Goal: Information Seeking & Learning: Check status

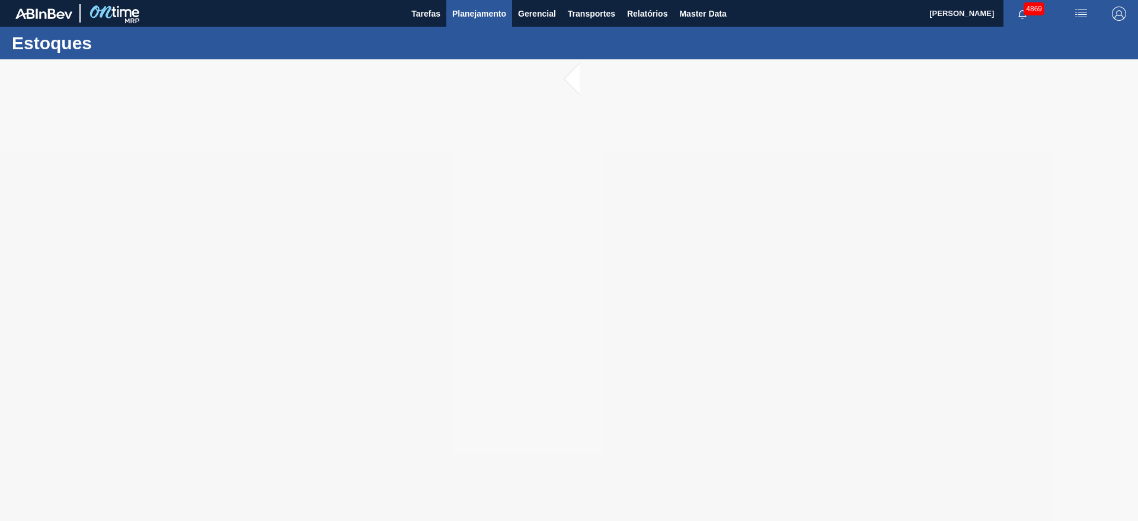
click at [463, 15] on span "Planejamento" at bounding box center [479, 14] width 54 height 14
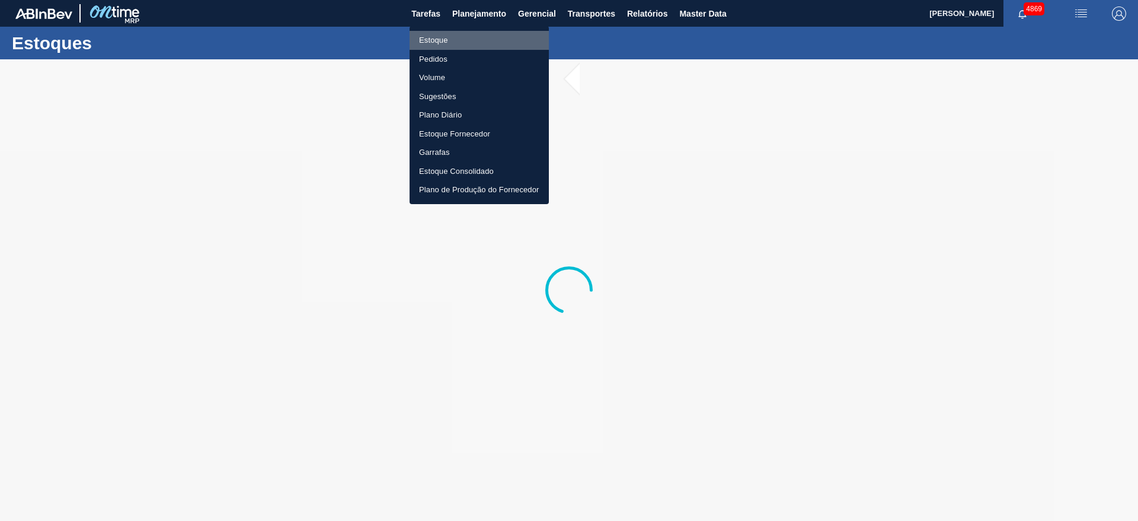
click at [493, 44] on li "Estoque" at bounding box center [479, 40] width 139 height 19
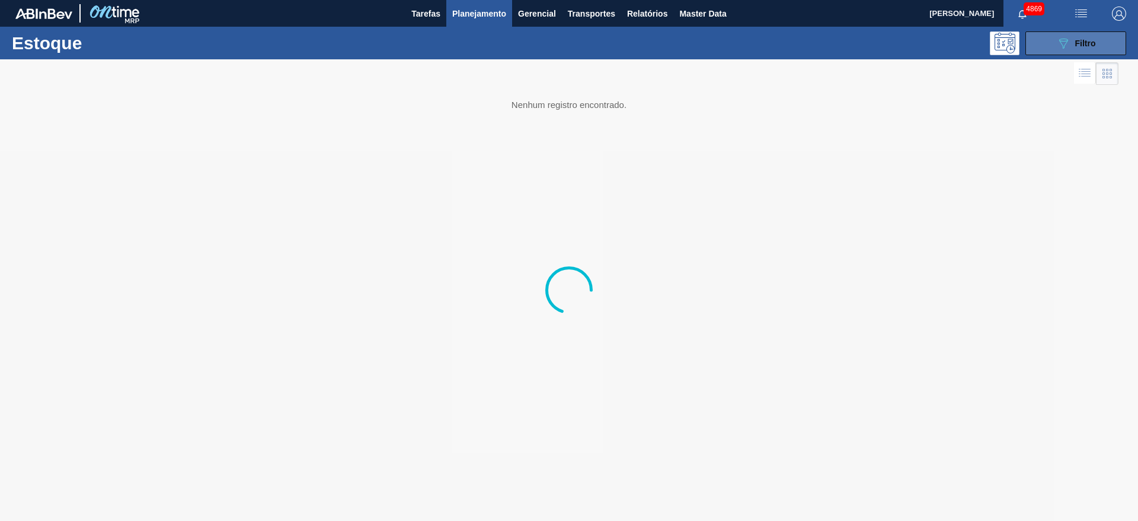
click at [1068, 43] on icon "089F7B8B-B2A5-4AFE-B5C0-19BA573D28AC" at bounding box center [1064, 43] width 14 height 14
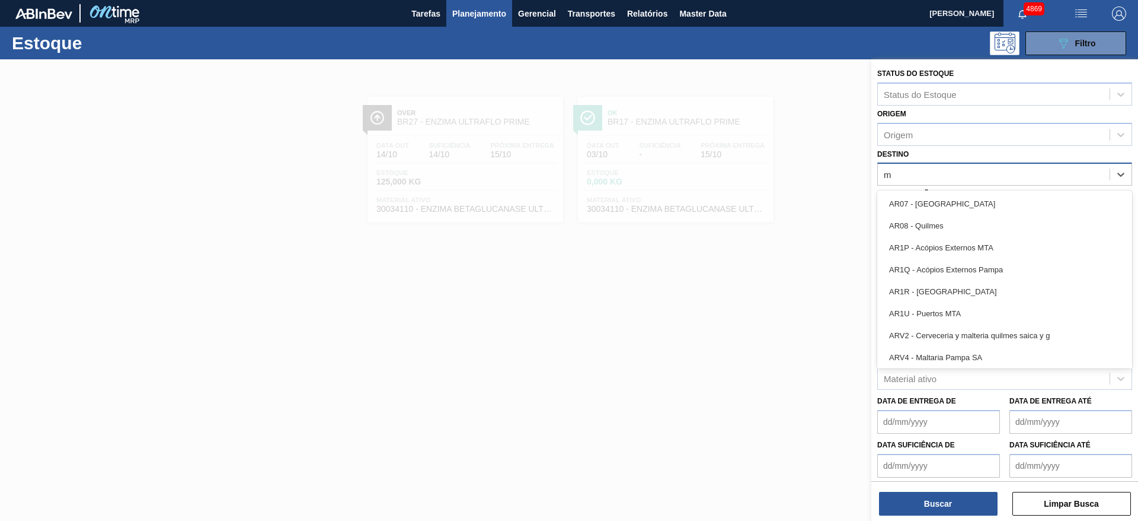
type input "ma"
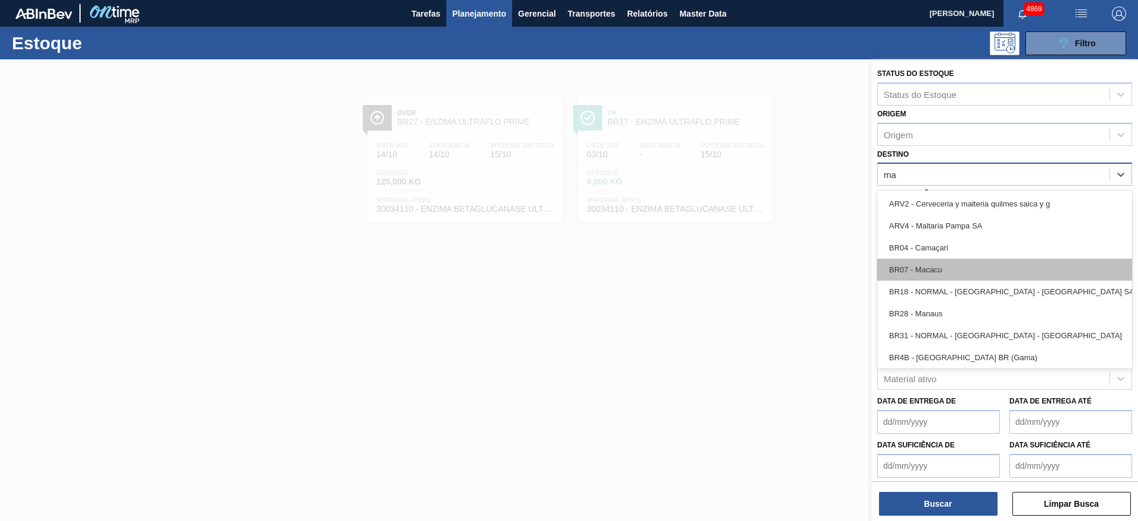
click at [949, 264] on div "BR07 - Macacu" at bounding box center [1004, 269] width 255 height 22
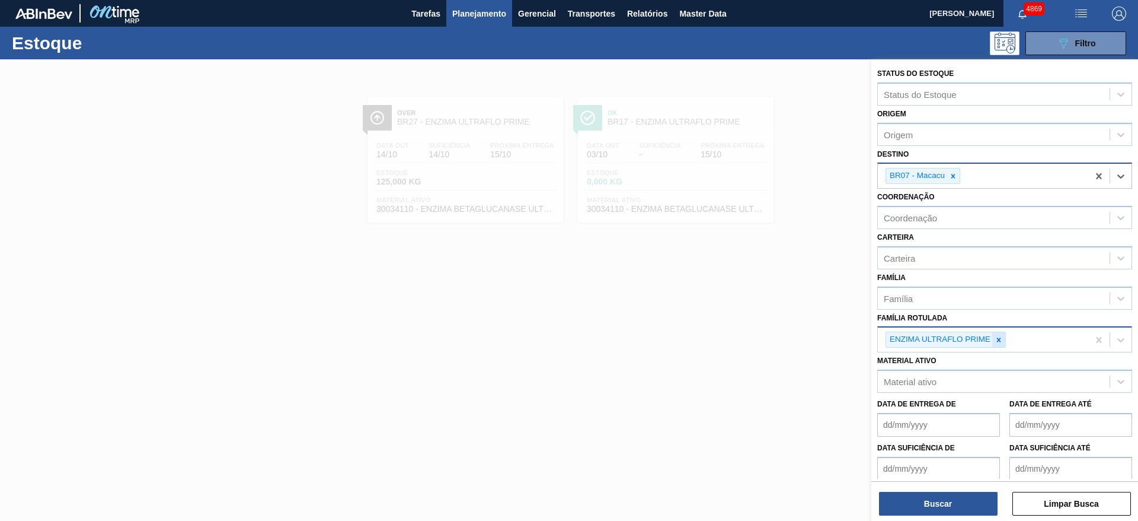
click at [1000, 345] on div at bounding box center [998, 339] width 13 height 15
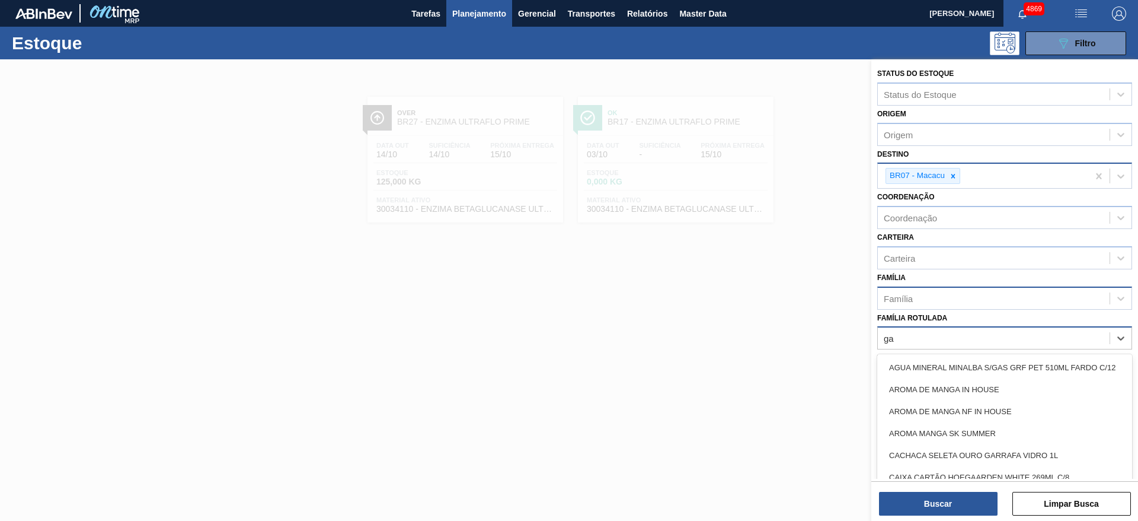
type Rotulada "ga"
click at [952, 294] on div "Família" at bounding box center [994, 297] width 232 height 17
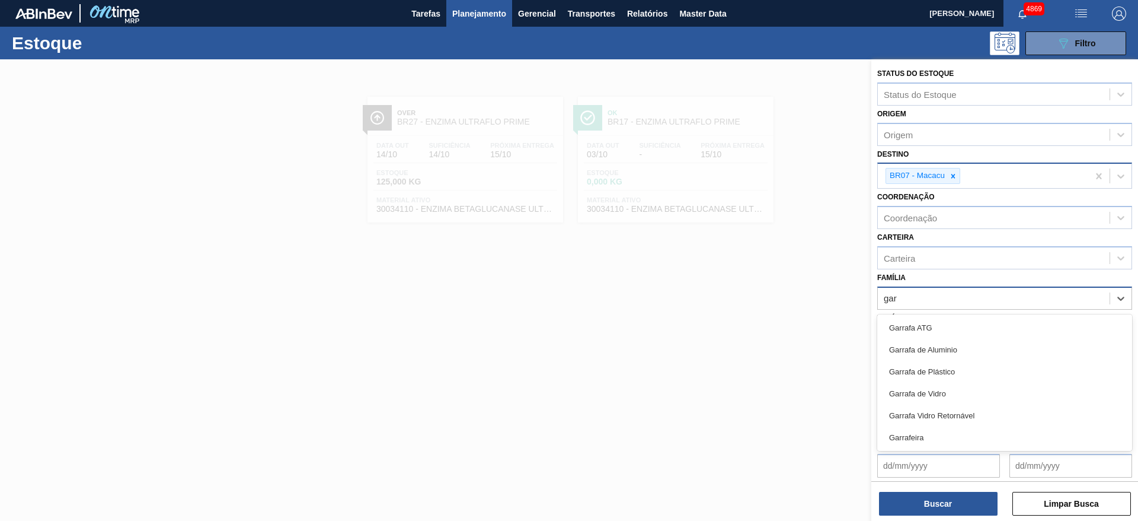
type input "garr"
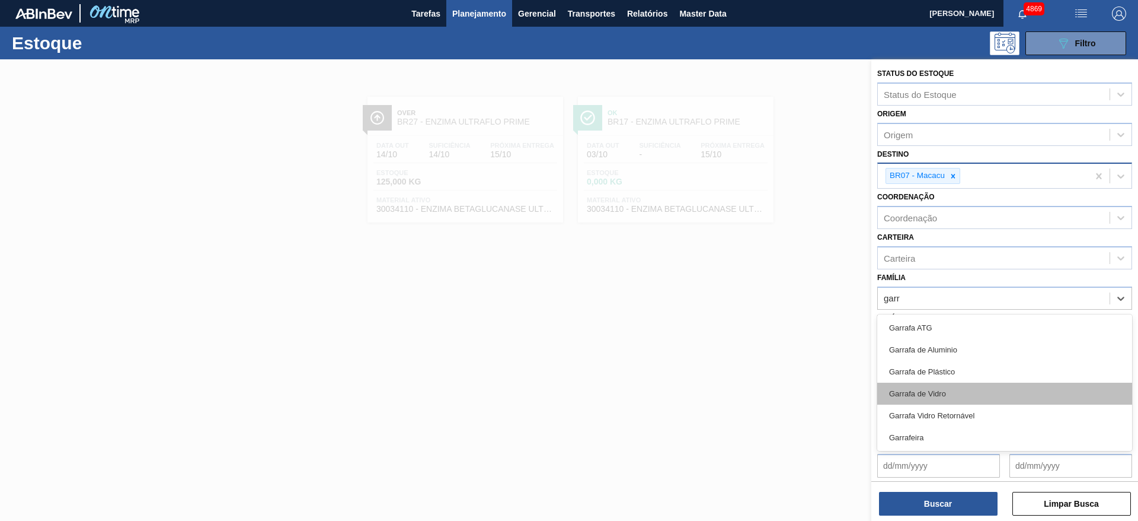
click at [917, 394] on div "Garrafa de Vidro" at bounding box center [1004, 393] width 255 height 22
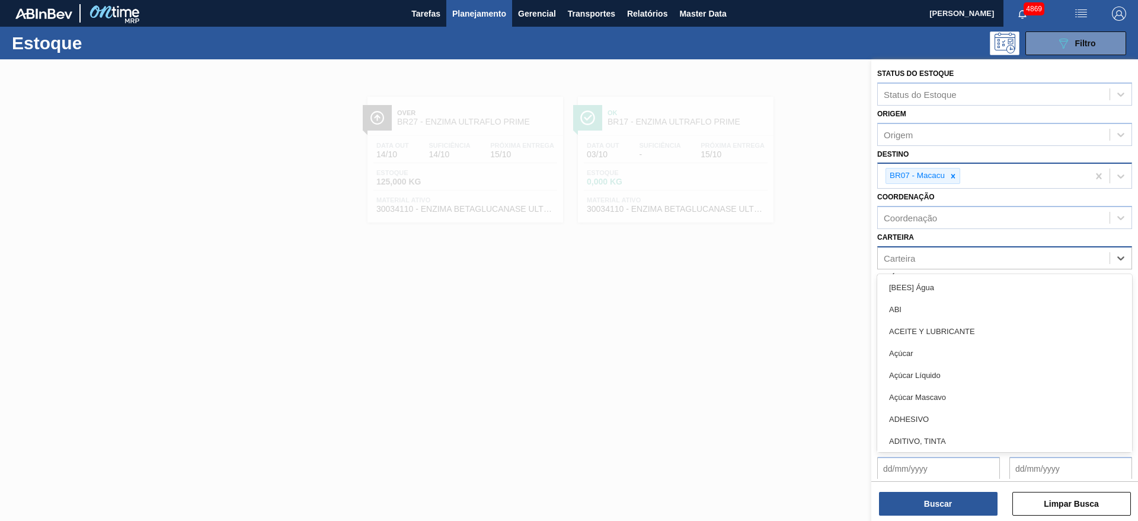
click at [919, 249] on div "Carteira" at bounding box center [994, 257] width 232 height 17
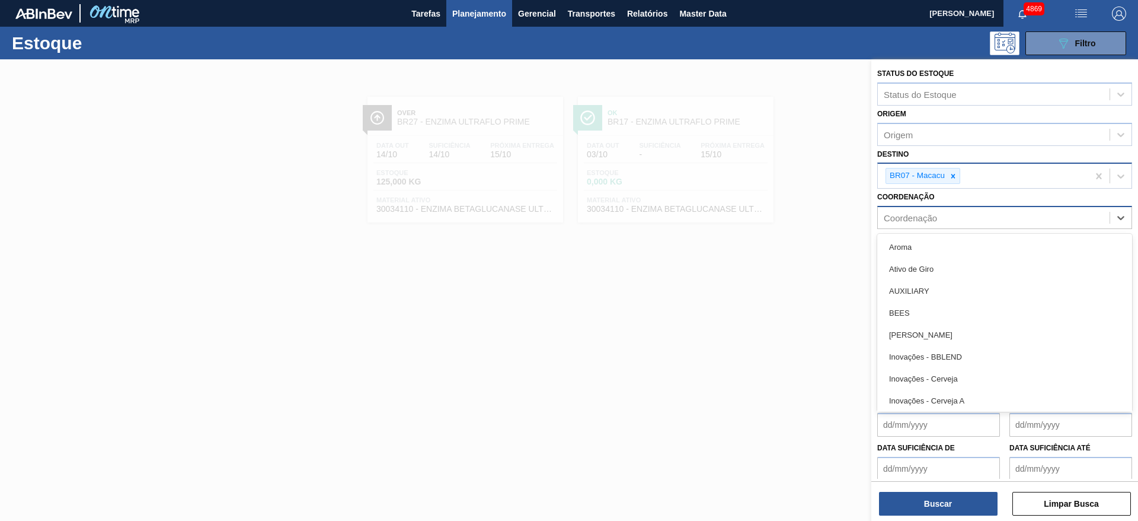
click at [915, 213] on div "Coordenação" at bounding box center [910, 218] width 53 height 10
type input "cr"
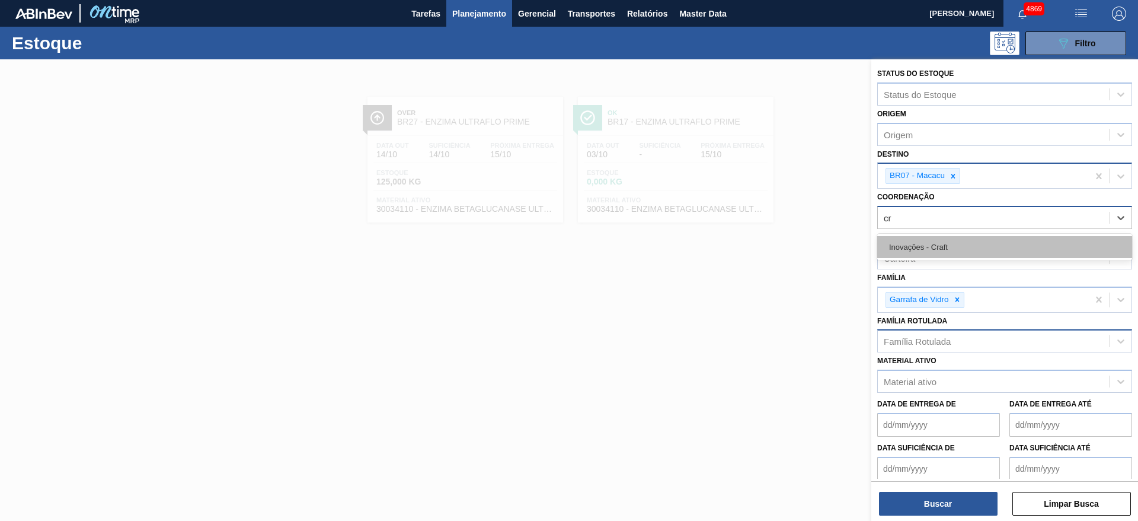
click at [920, 250] on div "Inovações - Craft" at bounding box center [1004, 247] width 255 height 22
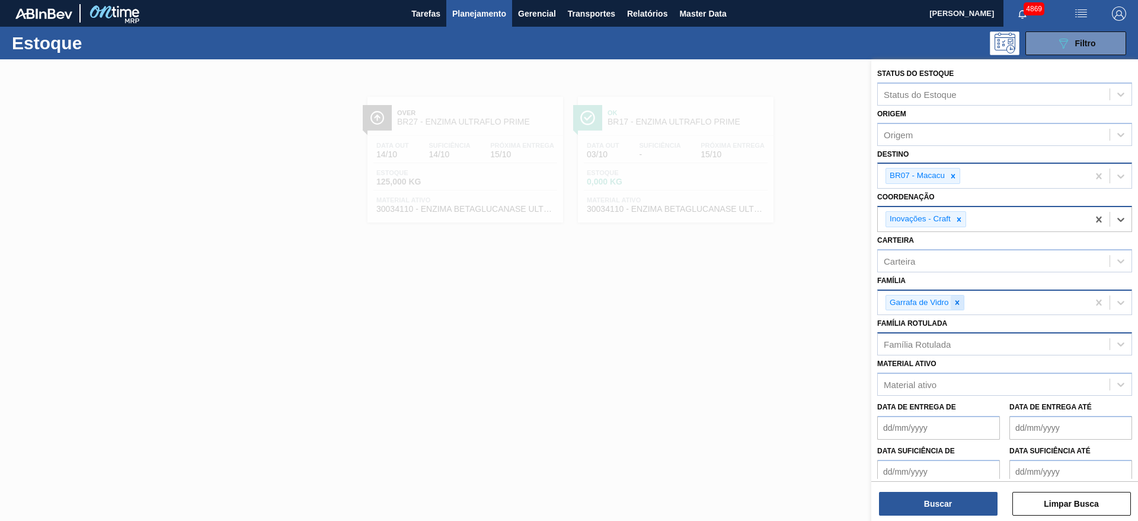
click at [962, 301] on div at bounding box center [957, 302] width 13 height 15
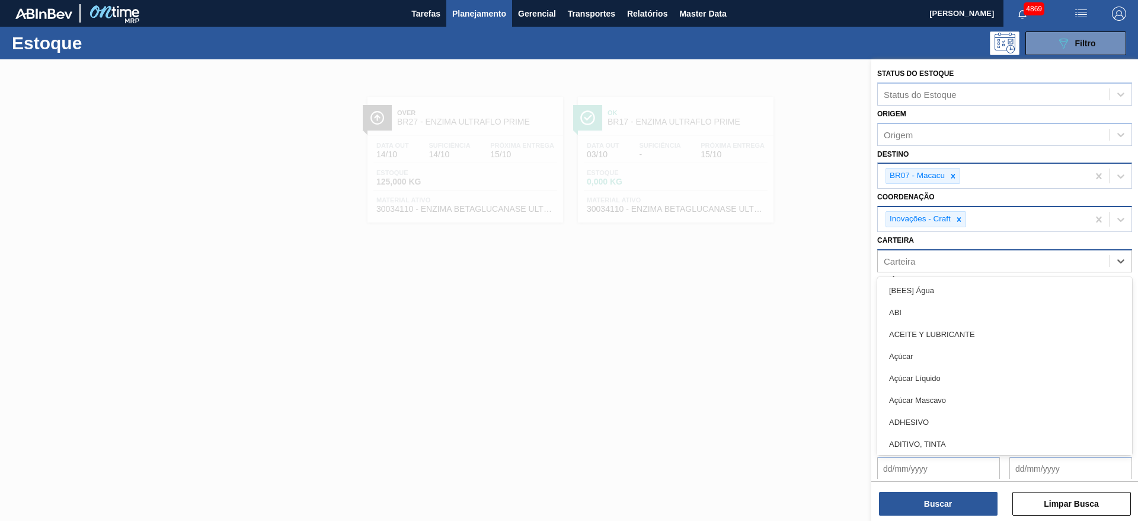
click at [952, 267] on div "Carteira" at bounding box center [994, 260] width 232 height 17
type input "garr"
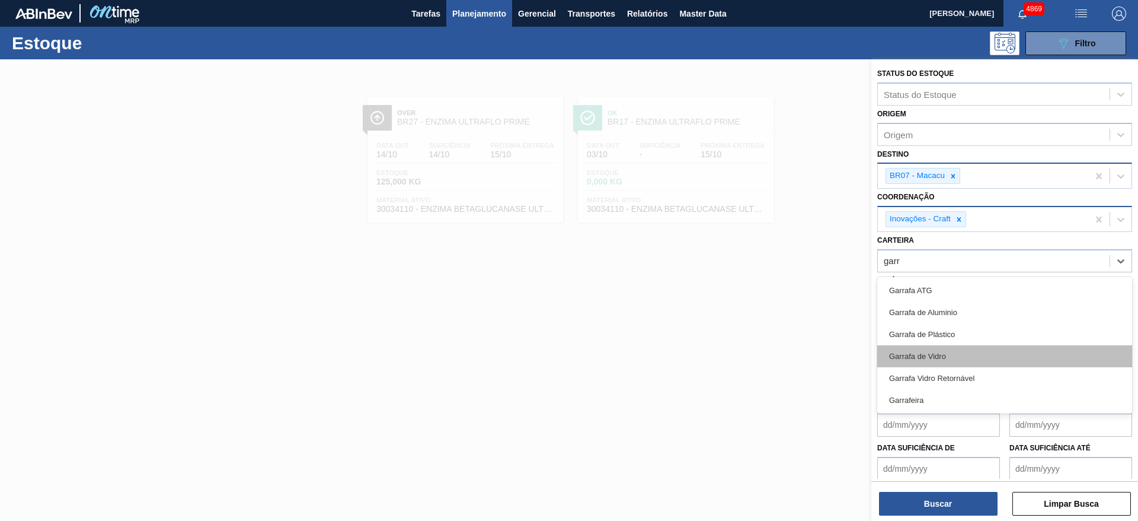
click at [950, 354] on div "Garrafa de Vidro" at bounding box center [1004, 356] width 255 height 22
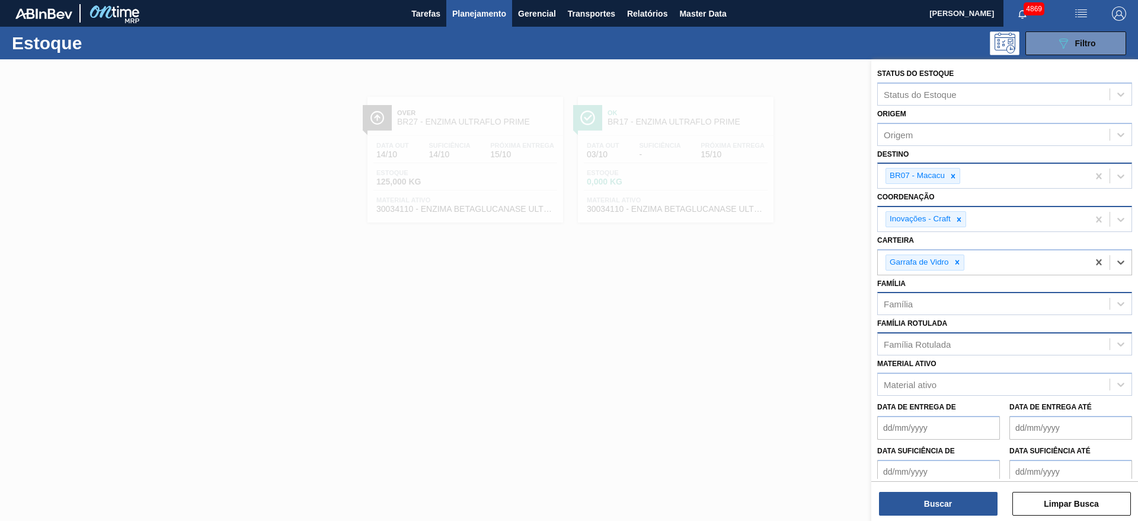
click at [914, 515] on div "Status do Estoque Status do Estoque Origem Origem Destino BR07 - Macacu Coorden…" at bounding box center [1005, 291] width 267 height 464
click at [912, 499] on button "Buscar" at bounding box center [938, 504] width 119 height 24
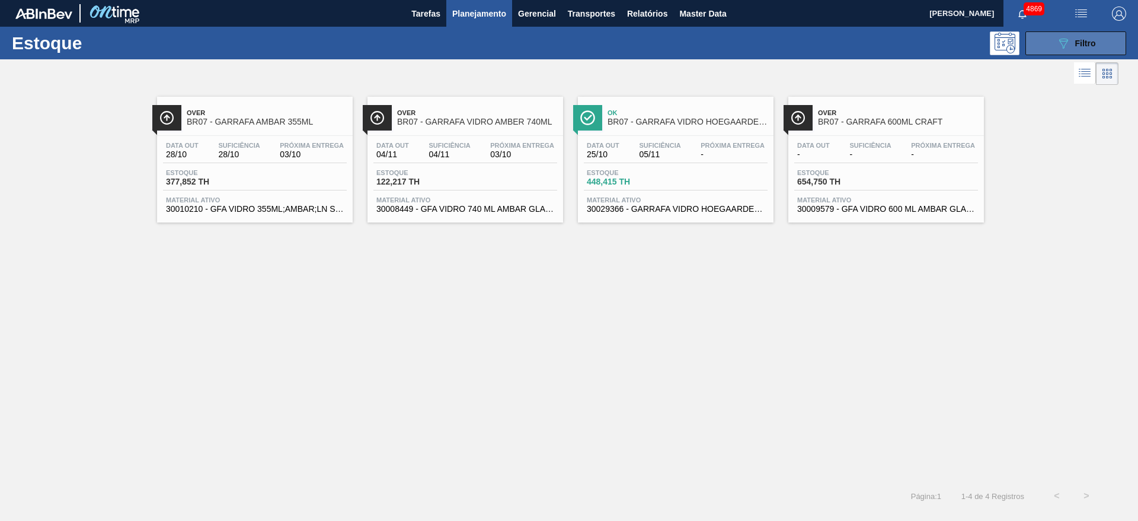
click at [1087, 44] on span "Filtro" at bounding box center [1086, 43] width 21 height 9
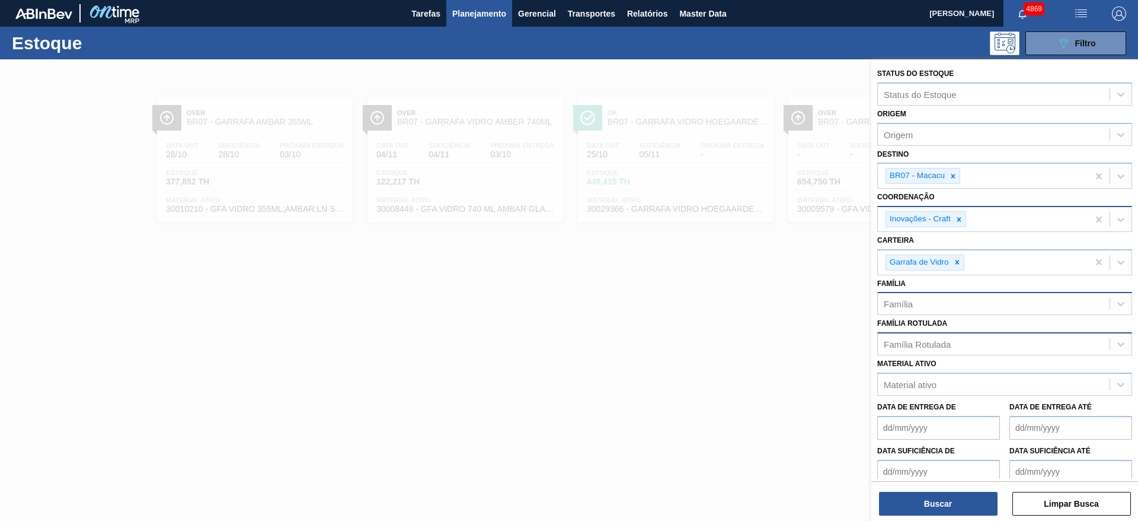
drag, startPoint x: 958, startPoint y: 180, endPoint x: 964, endPoint y: 190, distance: 12.0
click at [956, 180] on div at bounding box center [953, 175] width 13 height 15
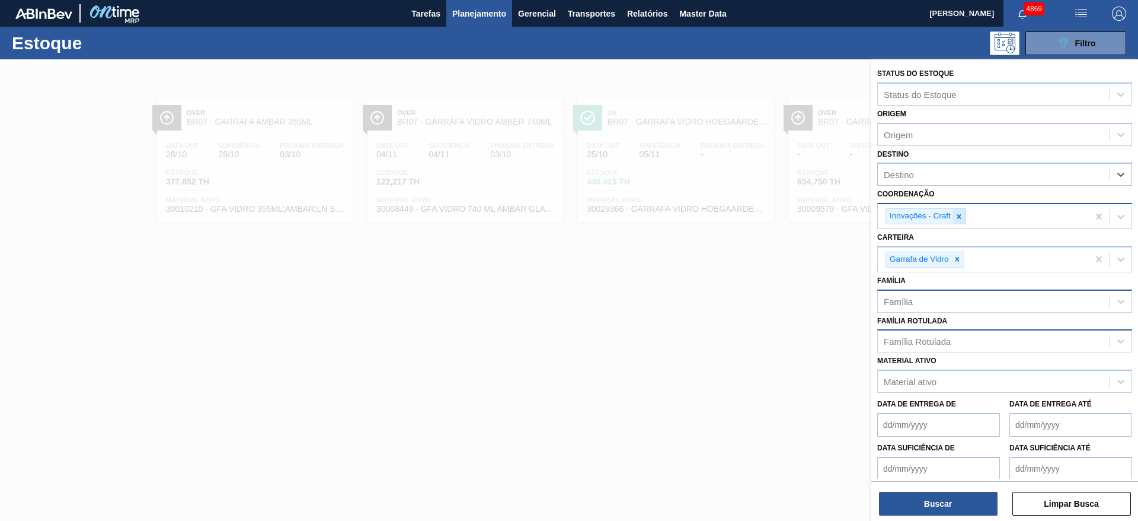
click at [959, 212] on icon at bounding box center [959, 216] width 8 height 8
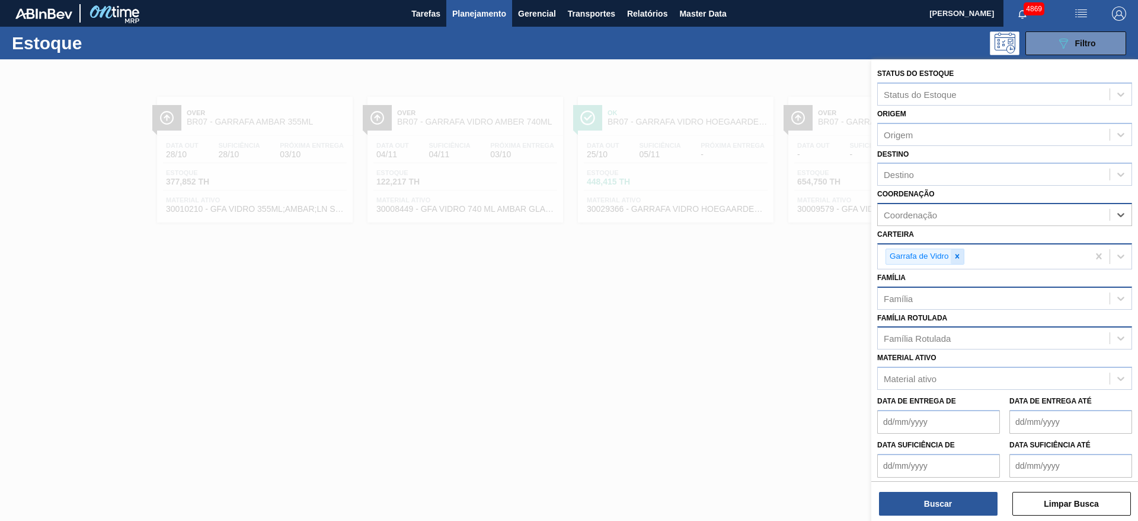
click at [962, 255] on div at bounding box center [957, 256] width 13 height 15
click at [933, 331] on div "Família Rotulada" at bounding box center [917, 335] width 67 height 10
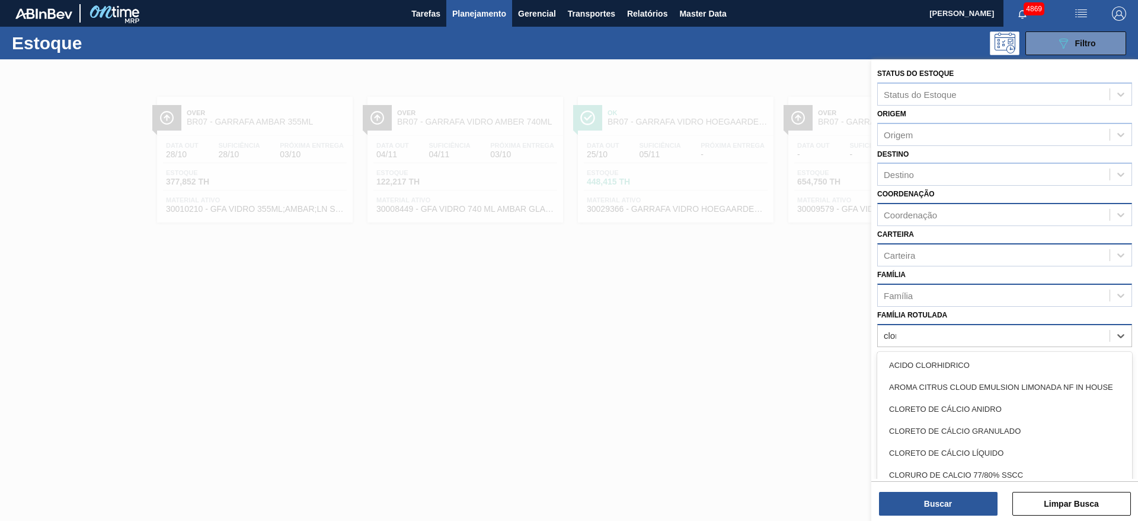
type Rotulada "clore"
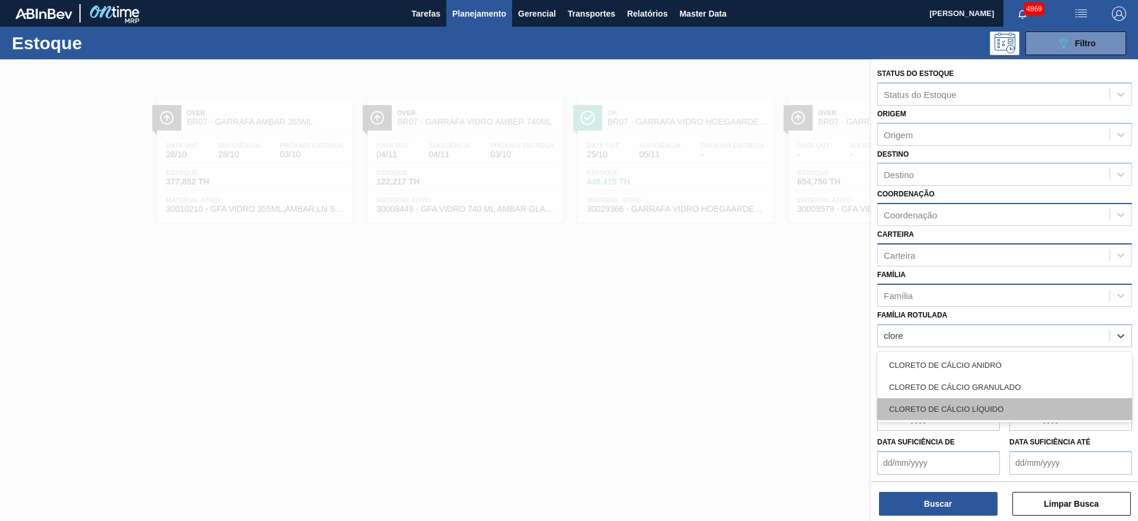
click at [942, 406] on div "CLORETO DE CÁLCIO LÍQUIDO" at bounding box center [1004, 409] width 255 height 22
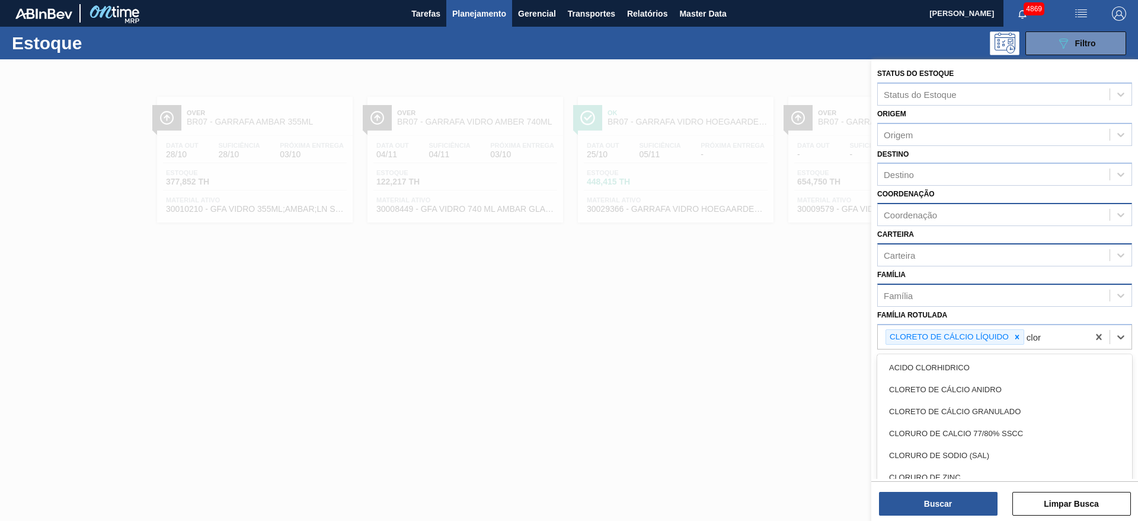
type Rotulada "clore"
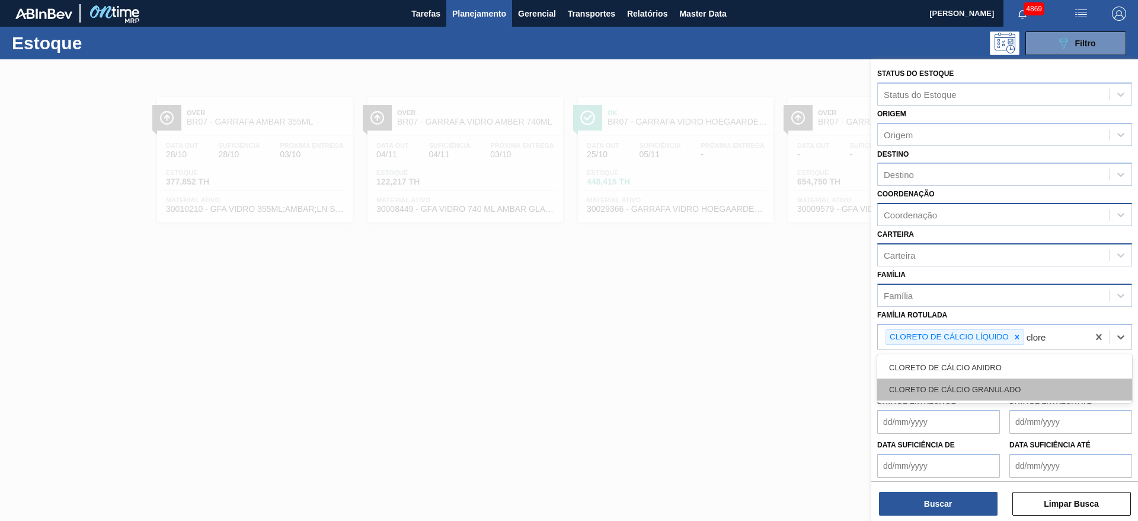
click at [944, 390] on div "CLORETO DE CÁLCIO GRANULADO" at bounding box center [1004, 389] width 255 height 22
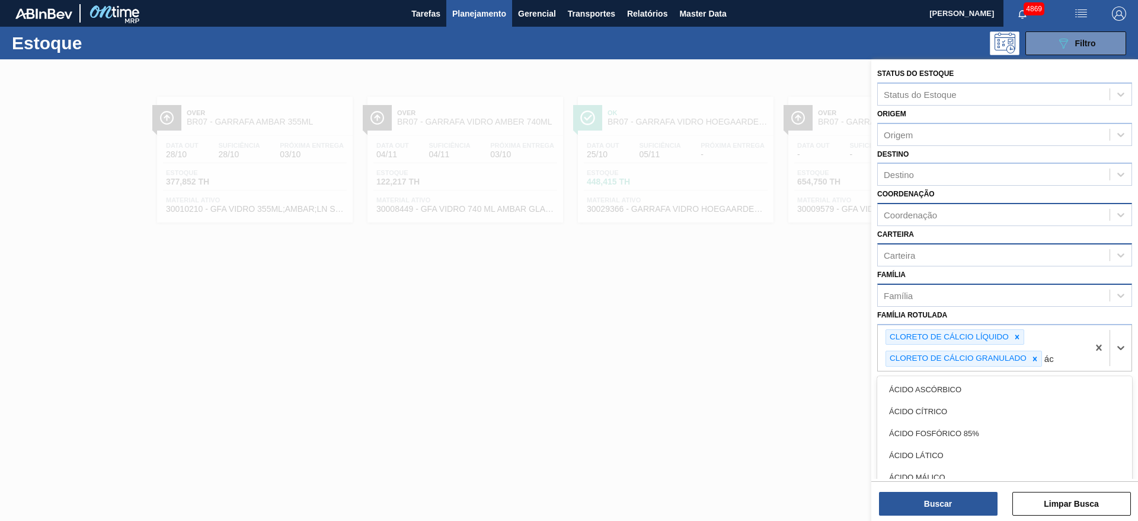
type Rotulada "áci"
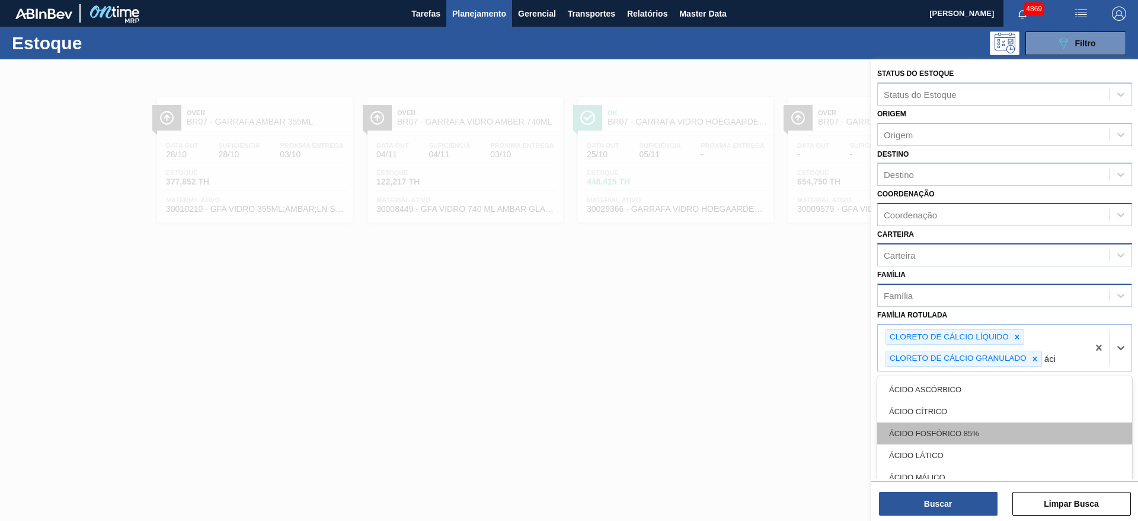
click at [937, 422] on div "ÁCIDO FOSFÓRICO 85%" at bounding box center [1004, 433] width 255 height 22
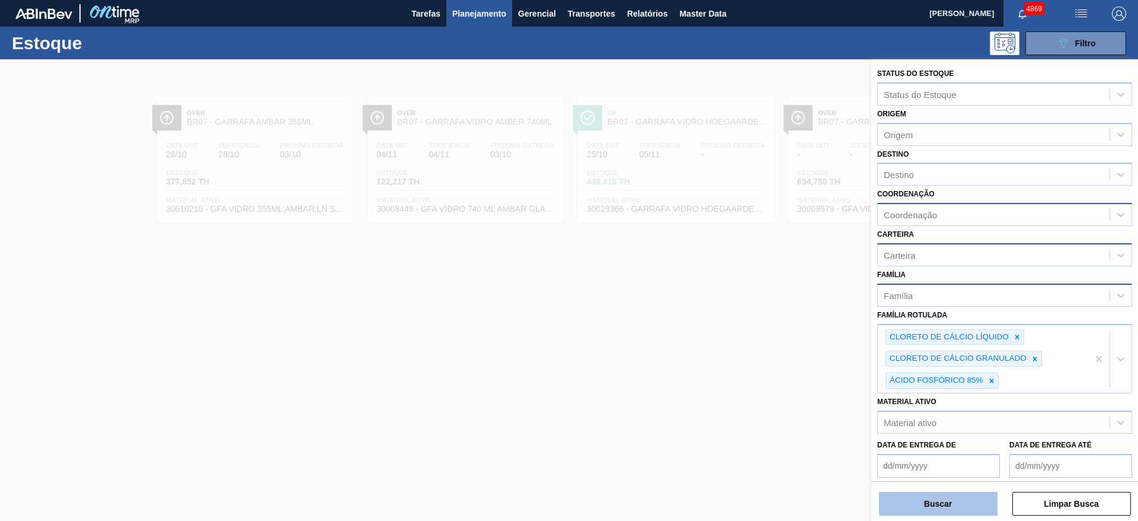
click at [934, 497] on button "Buscar" at bounding box center [938, 504] width 119 height 24
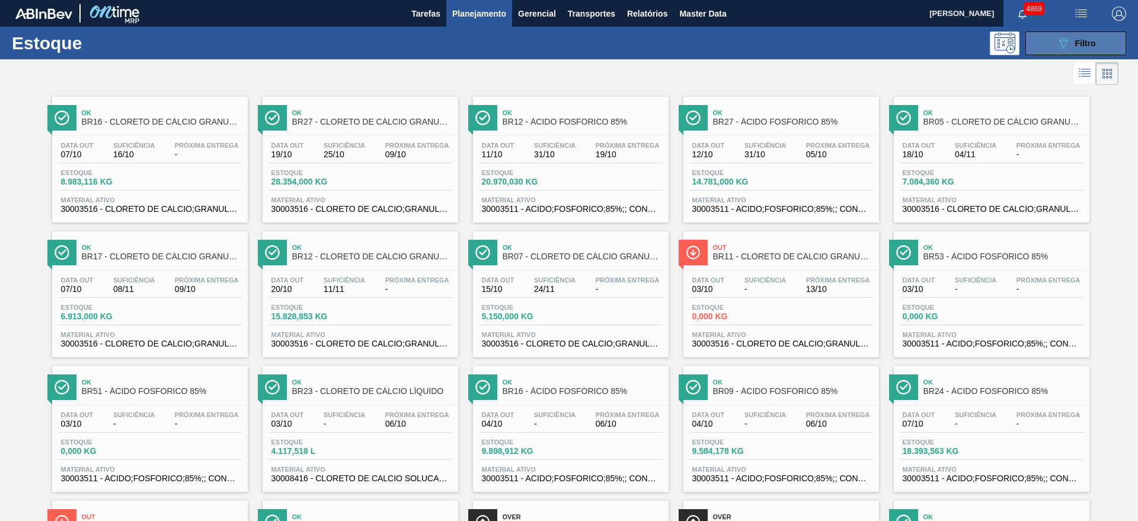
click at [1051, 34] on button "089F7B8B-B2A5-4AFE-B5C0-19BA573D28AC Filtro" at bounding box center [1076, 43] width 101 height 24
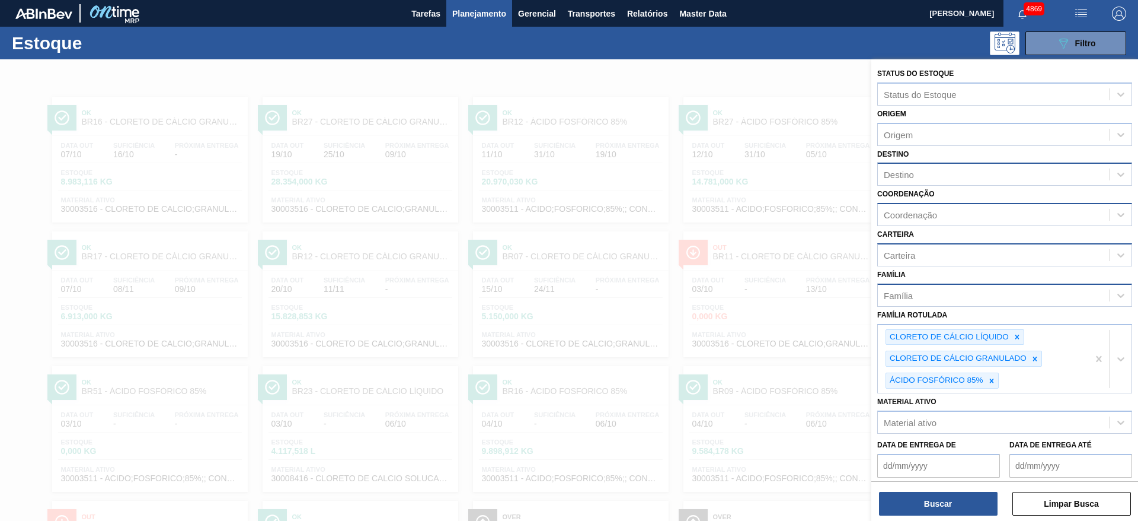
click at [944, 177] on div "Destino" at bounding box center [994, 174] width 232 height 17
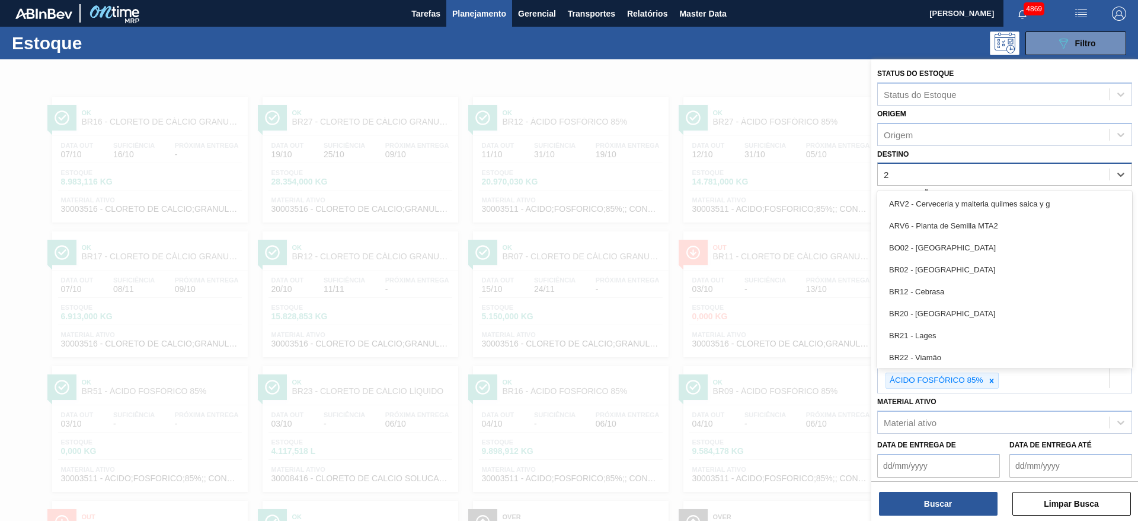
type input "23"
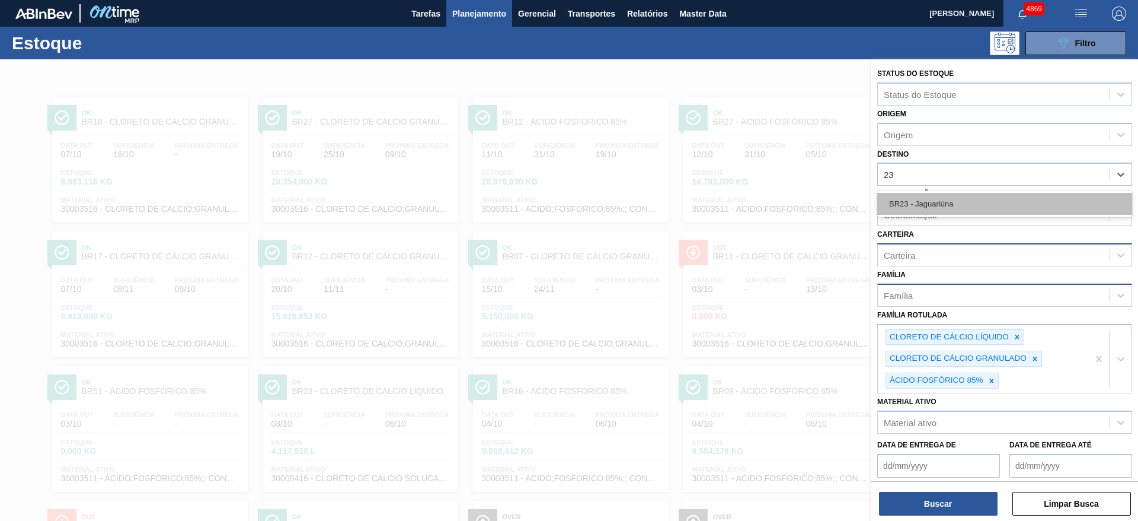
click at [944, 202] on div "BR23 - Jaguariúna" at bounding box center [1004, 204] width 255 height 22
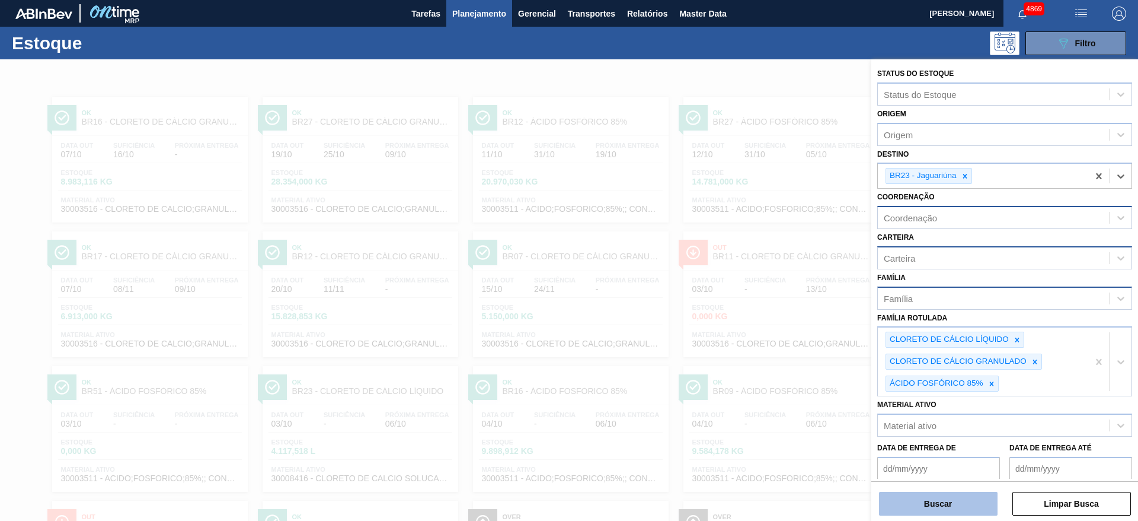
click at [980, 496] on button "Buscar" at bounding box center [938, 504] width 119 height 24
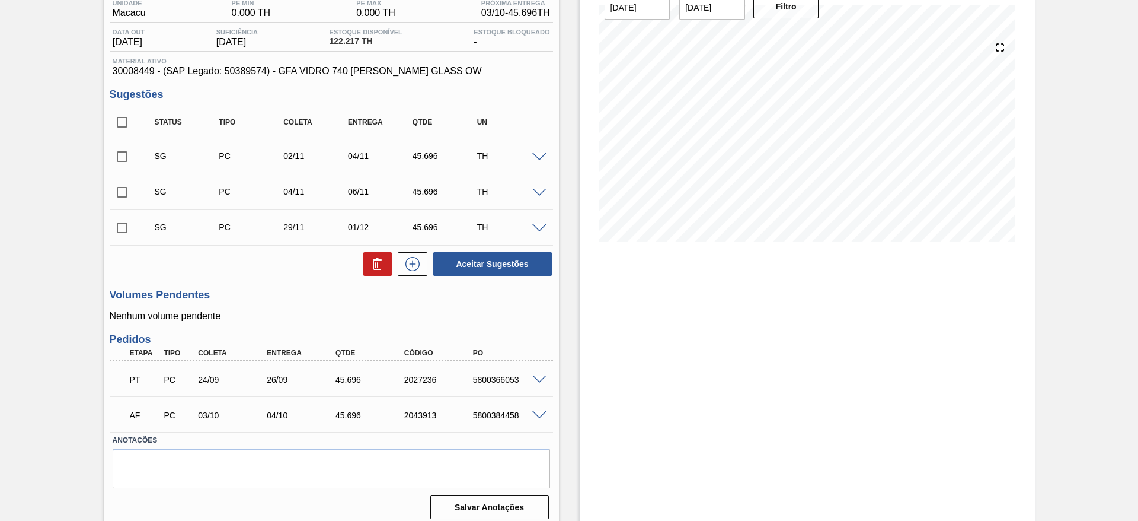
scroll to position [113, 0]
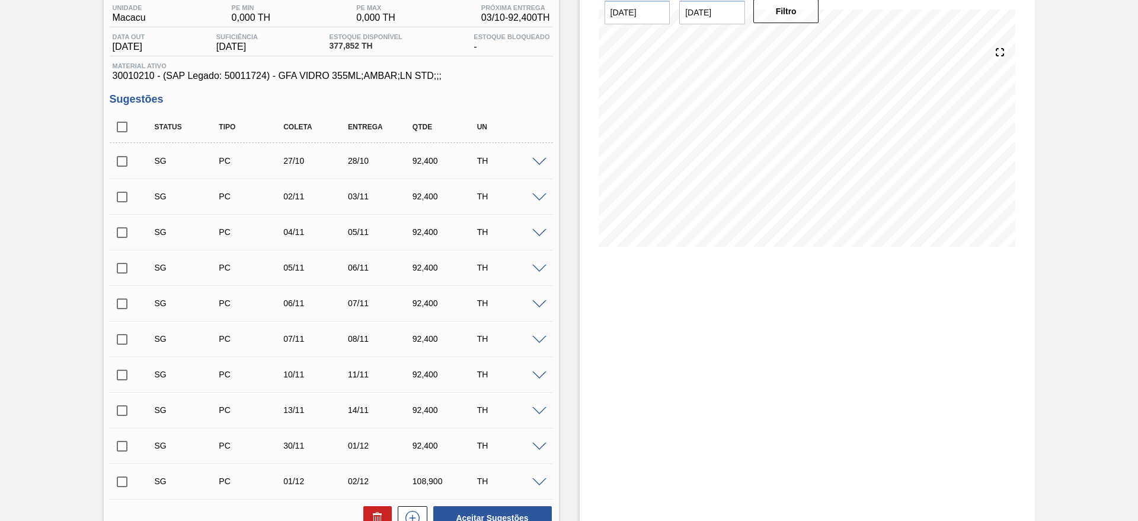
scroll to position [327, 0]
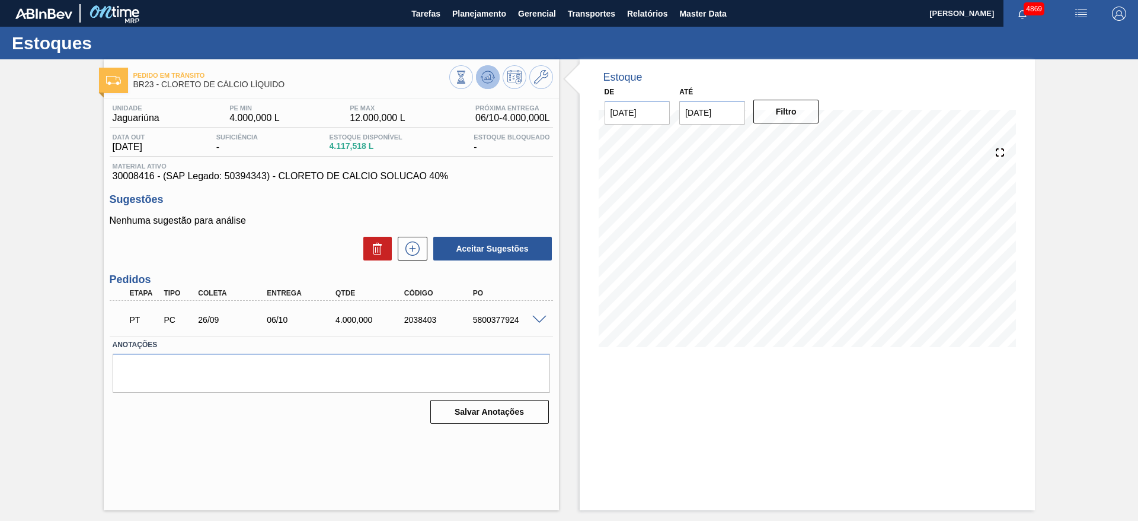
click at [488, 74] on icon at bounding box center [488, 77] width 14 height 14
